Goal: Understand process/instructions: Learn about a topic

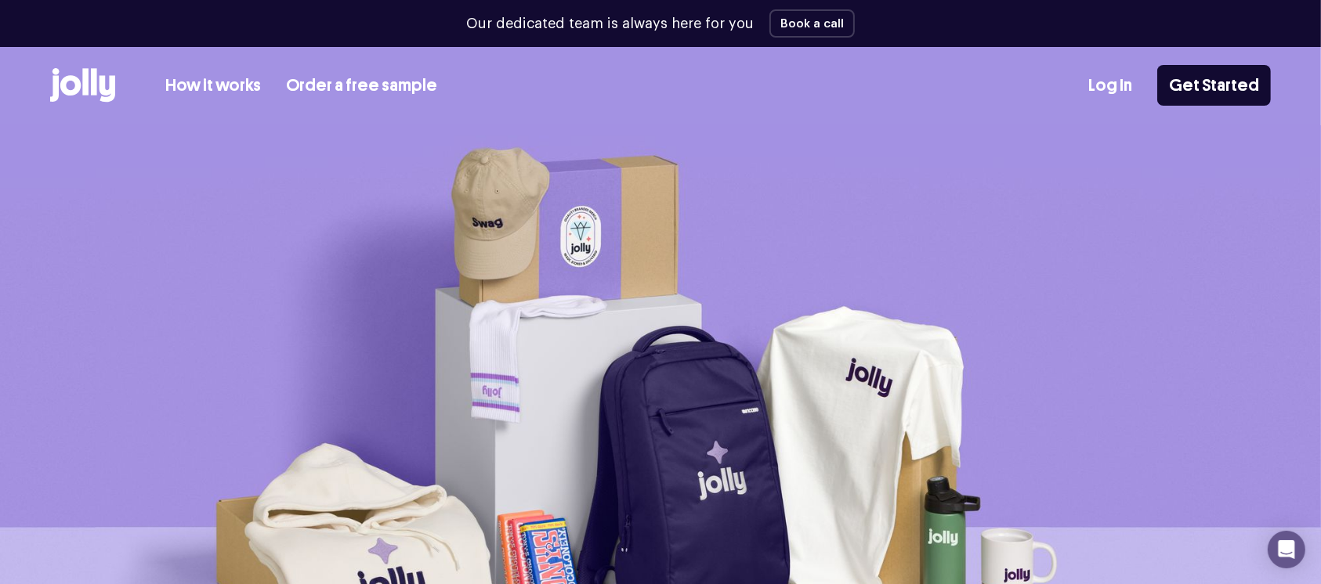
click at [72, 85] on icon at bounding box center [82, 85] width 65 height 34
click at [183, 87] on link "How it works" at bounding box center [213, 86] width 96 height 26
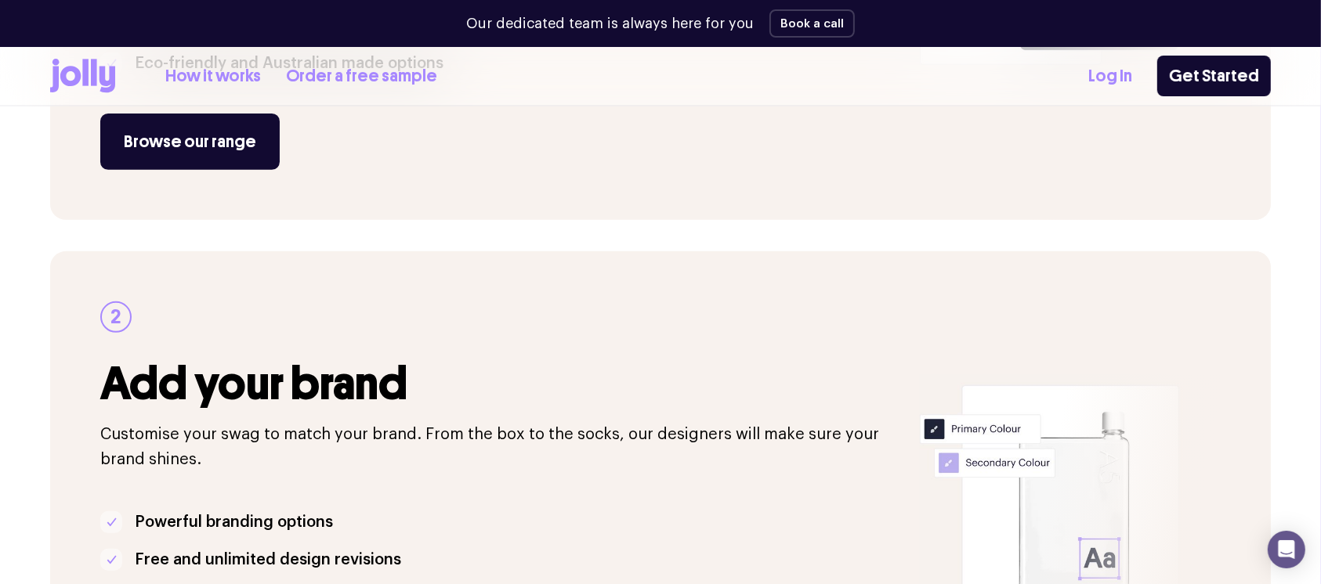
scroll to position [558, 0]
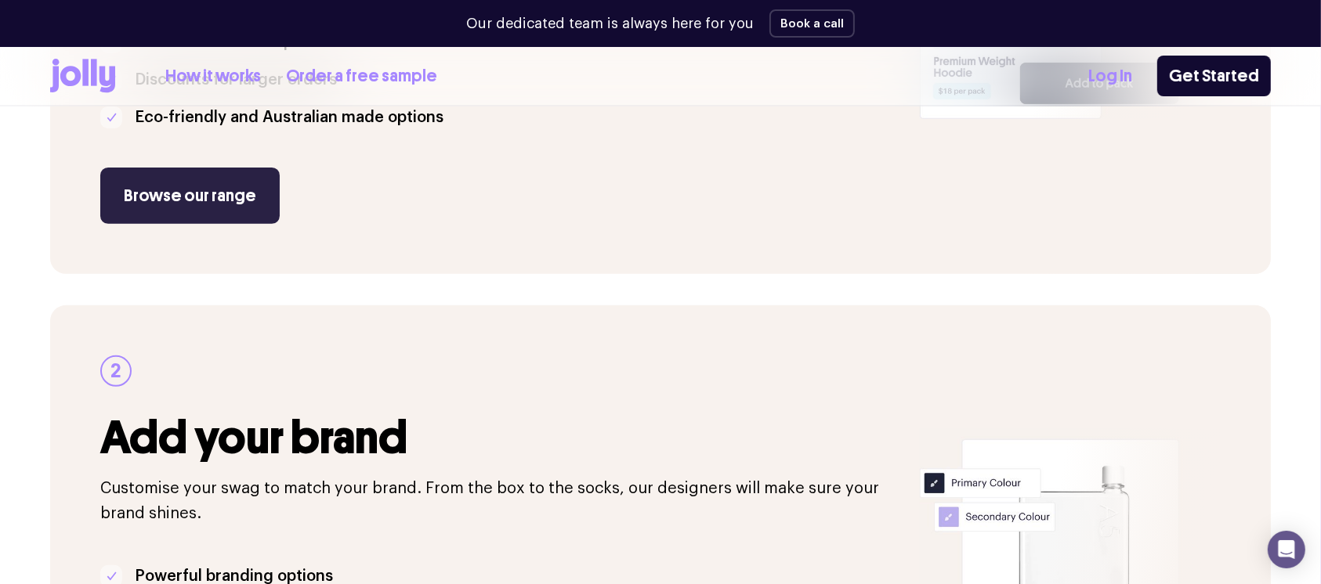
click at [183, 181] on link "Browse our range" at bounding box center [189, 196] width 179 height 56
